Goal: Transaction & Acquisition: Purchase product/service

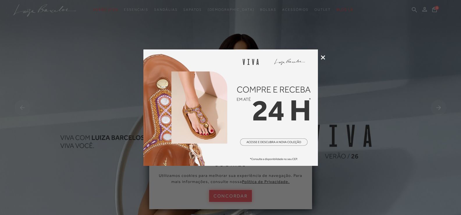
click at [322, 56] on icon at bounding box center [323, 57] width 4 height 4
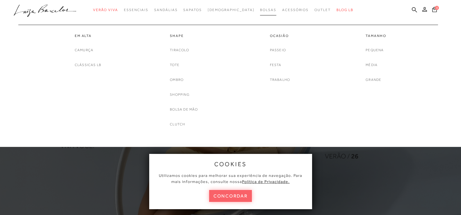
click at [260, 12] on link "Bolsas" at bounding box center [268, 10] width 16 height 11
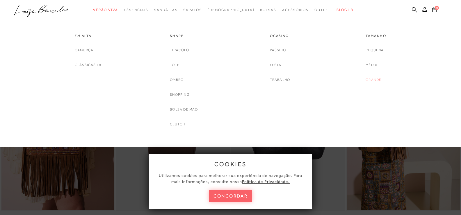
click at [373, 81] on link "Grande" at bounding box center [374, 80] width 16 height 6
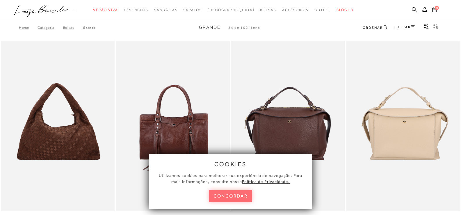
click at [231, 195] on button "concordar" at bounding box center [230, 196] width 43 height 12
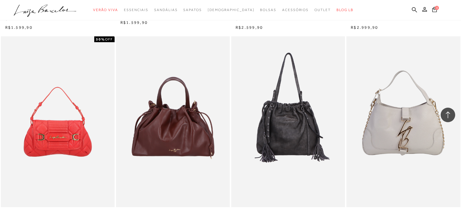
scroll to position [1135, 0]
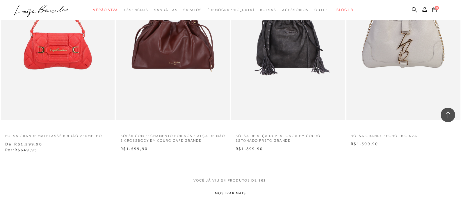
click at [232, 196] on button "MOSTRAR MAIS" at bounding box center [230, 193] width 49 height 11
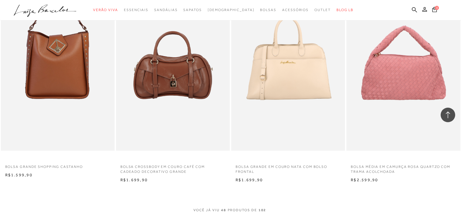
scroll to position [2474, 0]
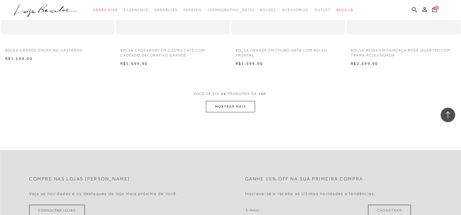
click at [235, 107] on button "MOSTRAR MAIS" at bounding box center [230, 106] width 49 height 11
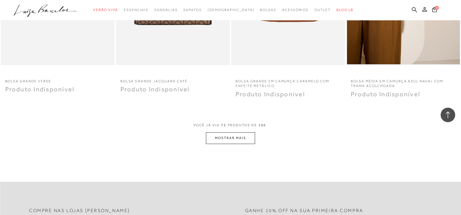
scroll to position [3754, 0]
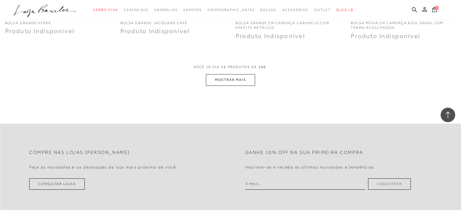
click at [242, 79] on button "MOSTRAR MAIS" at bounding box center [230, 79] width 49 height 11
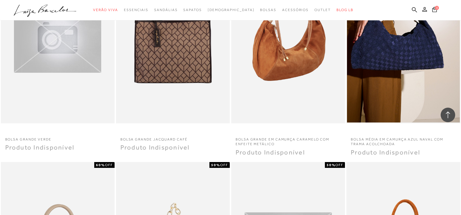
scroll to position [3551, 0]
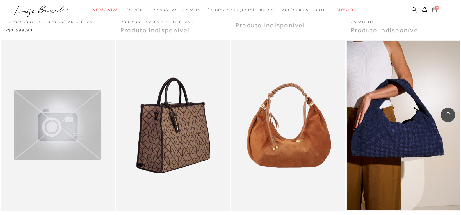
drag, startPoint x: 250, startPoint y: 96, endPoint x: 229, endPoint y: 89, distance: 21.4
click at [229, 89] on ul at bounding box center [173, 125] width 113 height 169
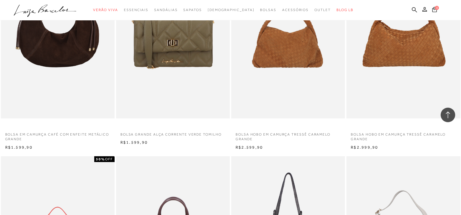
scroll to position [3376, 0]
